Goal: Information Seeking & Learning: Learn about a topic

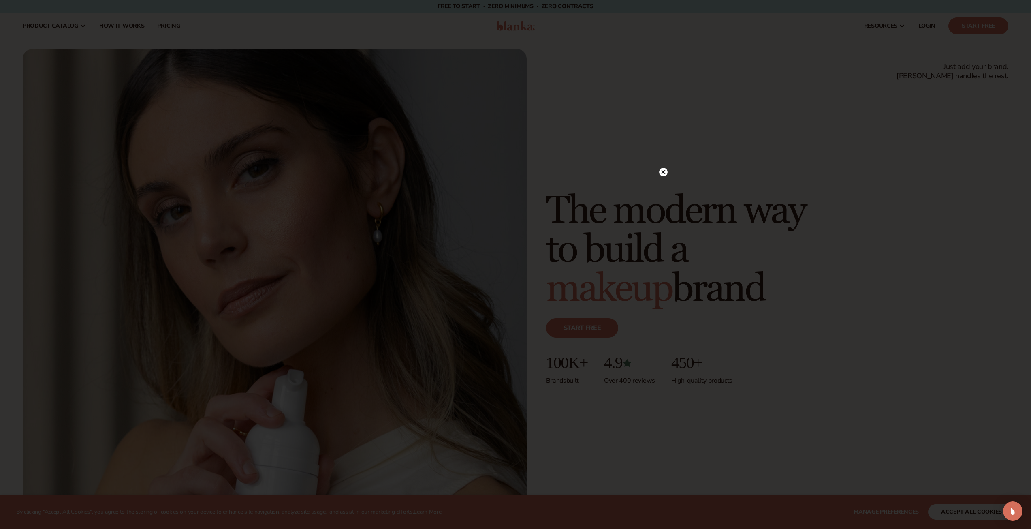
click at [666, 169] on circle at bounding box center [663, 172] width 9 height 9
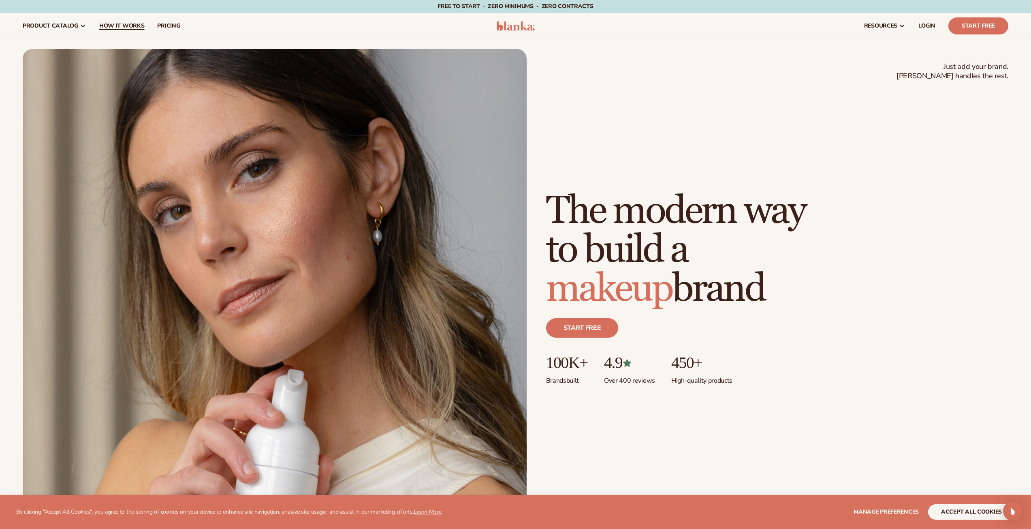
click at [106, 30] on link "How It Works" at bounding box center [122, 26] width 58 height 26
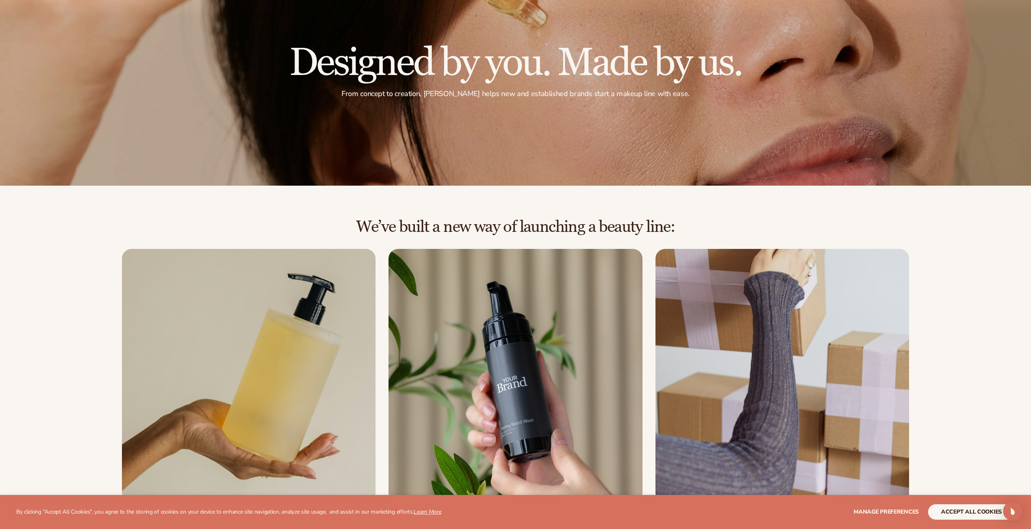
scroll to position [243, 0]
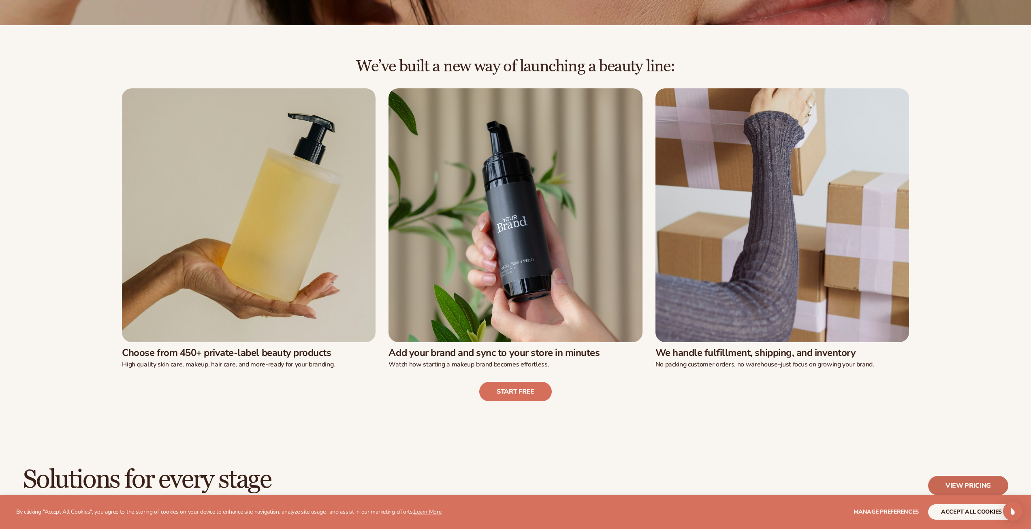
click at [995, 493] on link "View pricing" at bounding box center [969, 485] width 80 height 19
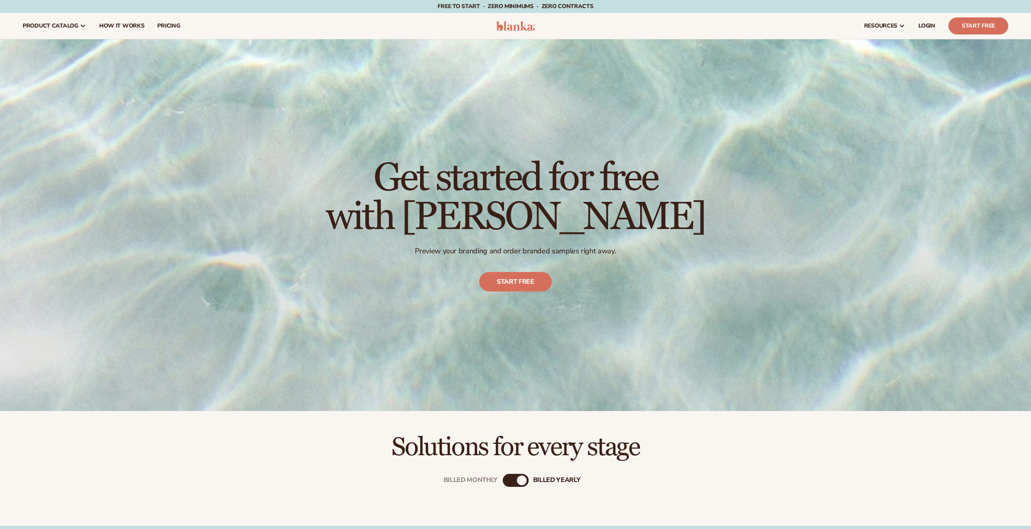
click at [978, 485] on div "Billed Monthly billed Yearly Billed Monthly billed Yearly" at bounding box center [515, 493] width 1031 height 65
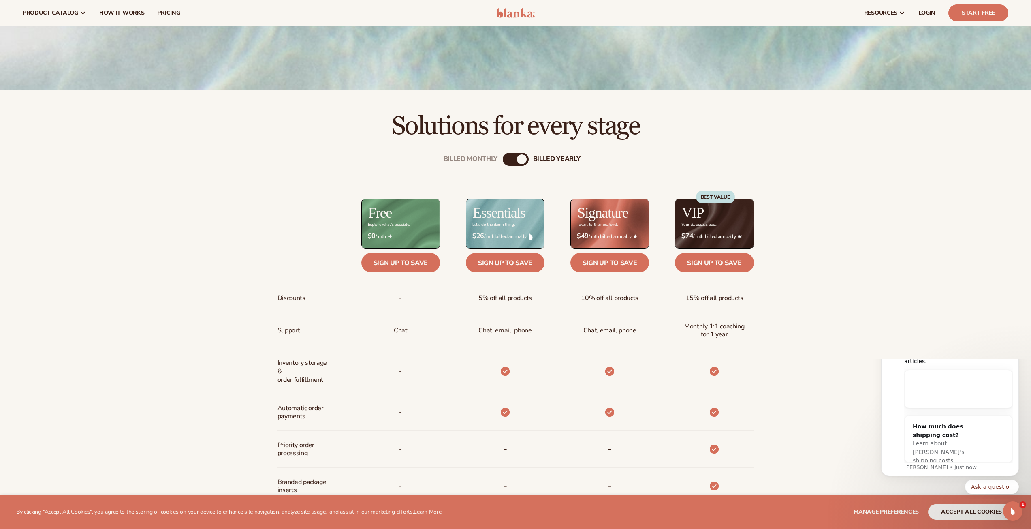
scroll to position [243, 0]
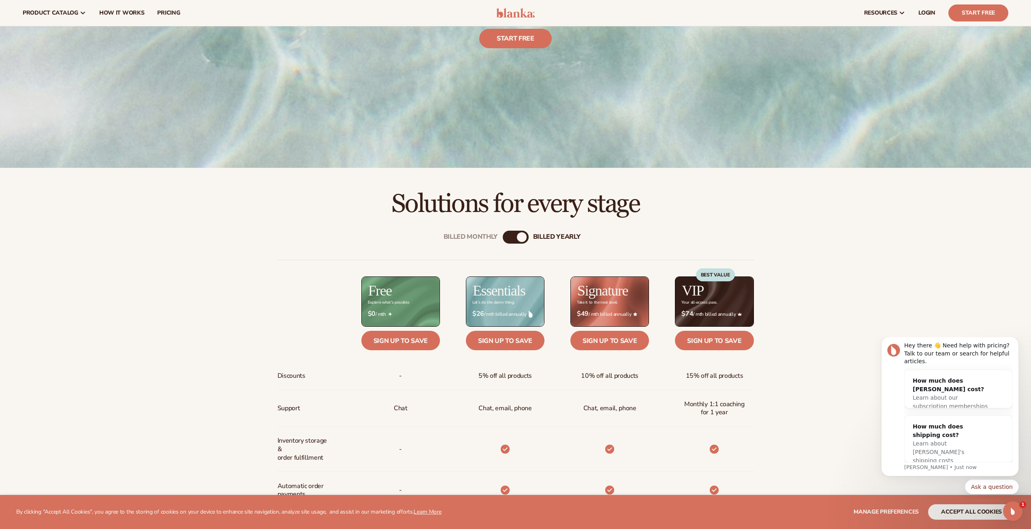
click at [510, 239] on div "Billed Monthly" at bounding box center [508, 237] width 10 height 10
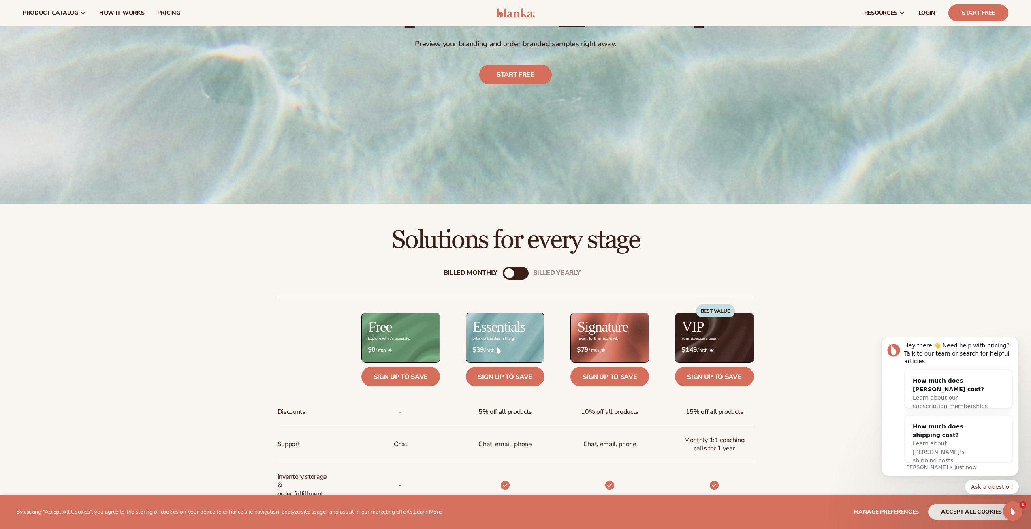
scroll to position [41, 0]
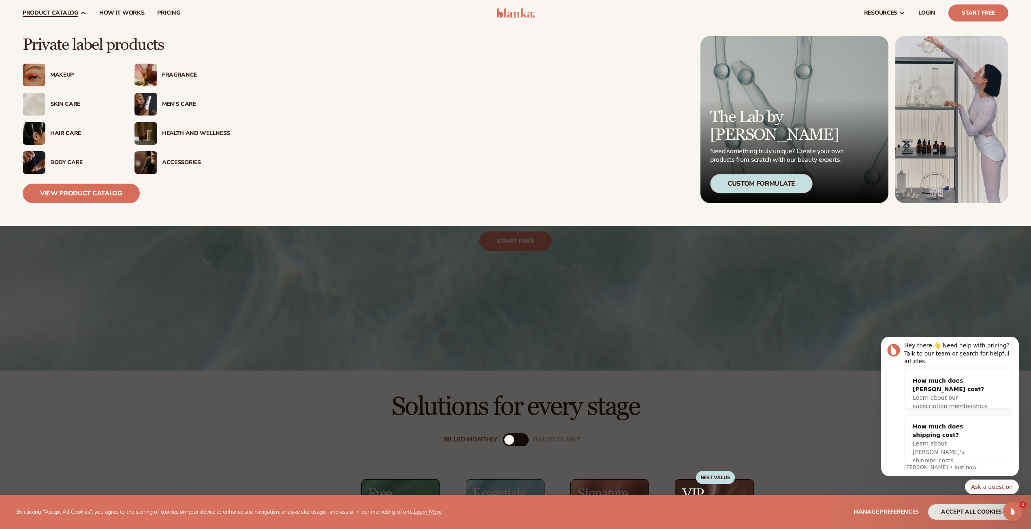
click at [53, 78] on div "Makeup" at bounding box center [84, 75] width 68 height 7
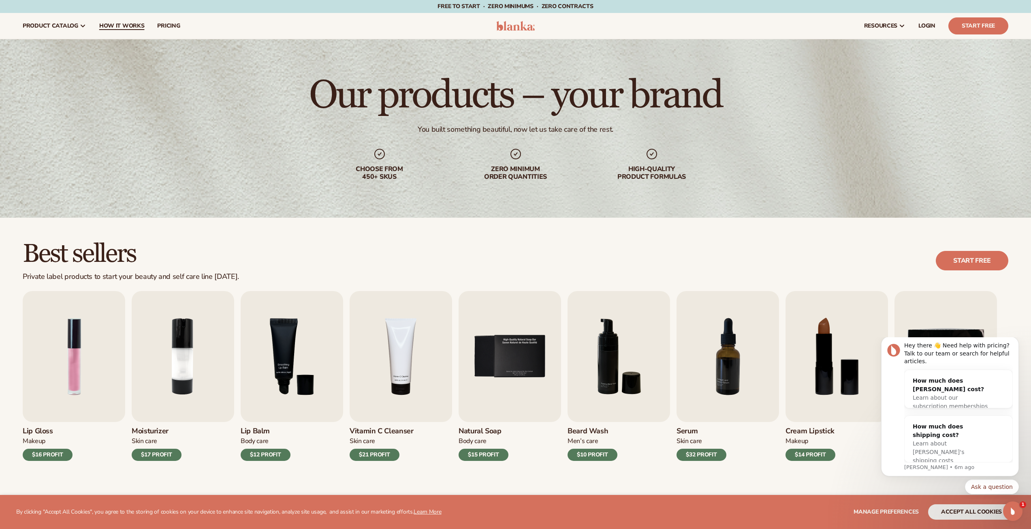
click at [146, 25] on link "How It Works" at bounding box center [122, 26] width 58 height 26
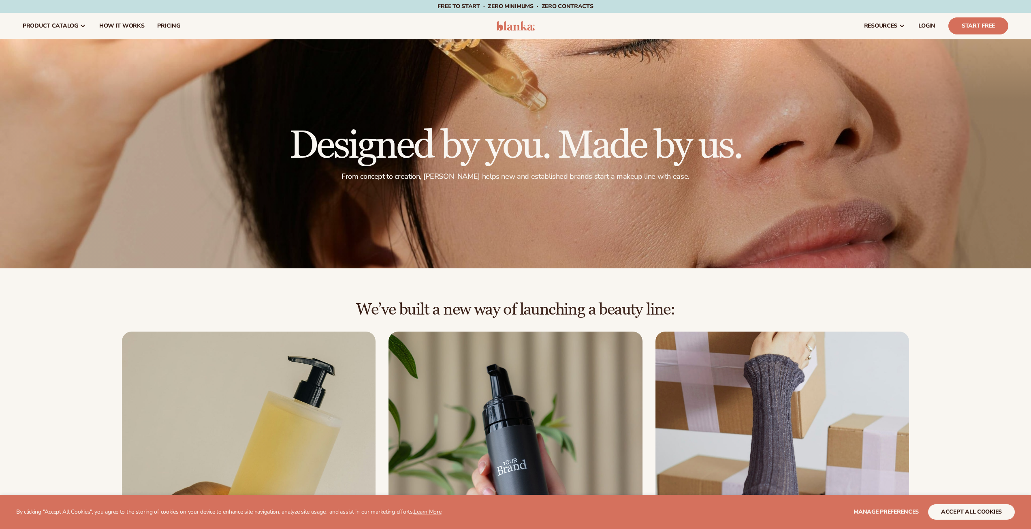
click at [174, 24] on span "pricing" at bounding box center [168, 26] width 23 height 6
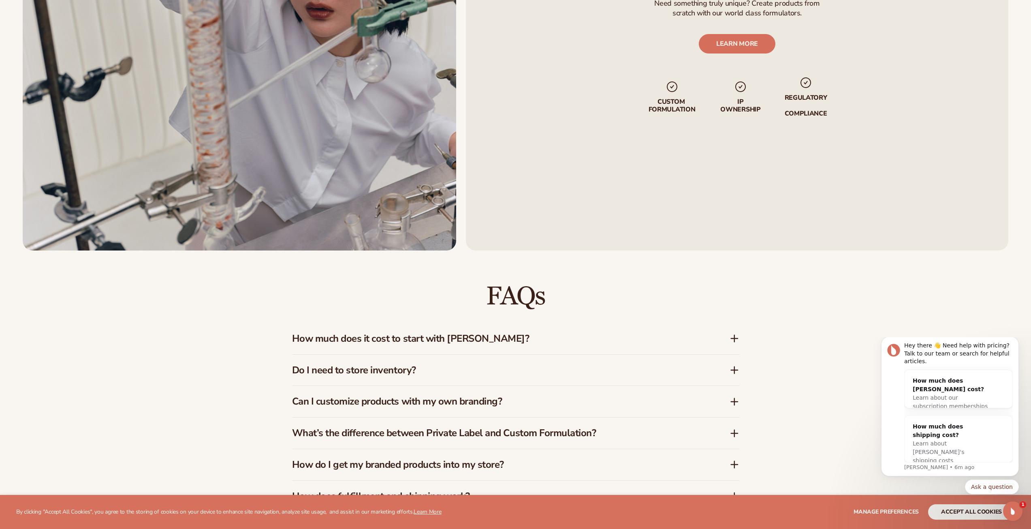
scroll to position [1378, 0]
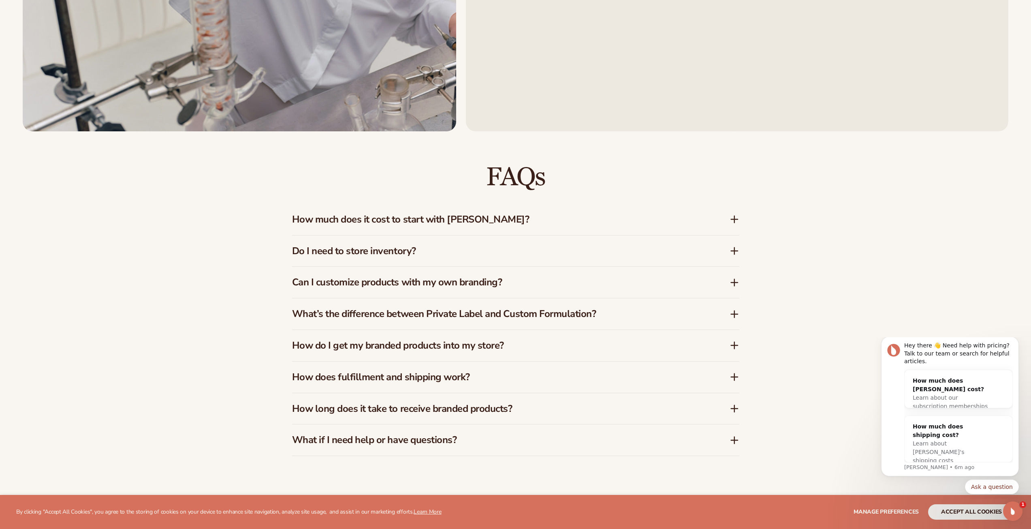
click at [485, 232] on div "How much does it cost to start with [PERSON_NAME]?" at bounding box center [515, 219] width 447 height 31
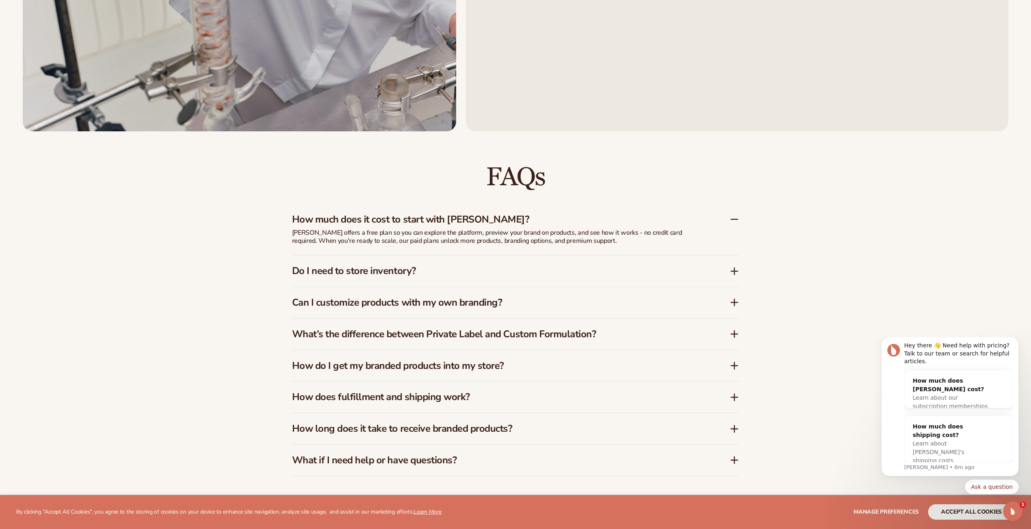
click at [450, 276] on h3 "Do I need to store inventory?" at bounding box center [498, 271] width 413 height 12
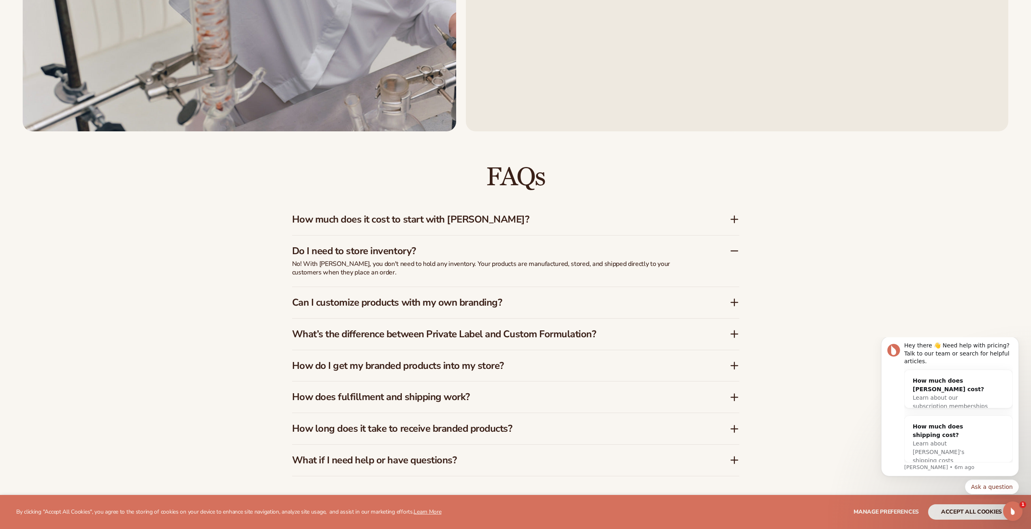
click at [592, 343] on div "What’s the difference between Private Label and Custom Formulation?" at bounding box center [515, 334] width 447 height 31
